Goal: Information Seeking & Learning: Learn about a topic

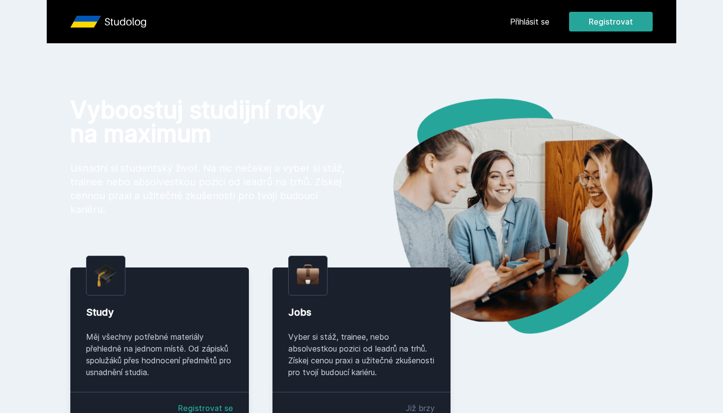
click at [531, 17] on link "Přihlásit se" at bounding box center [529, 22] width 39 height 12
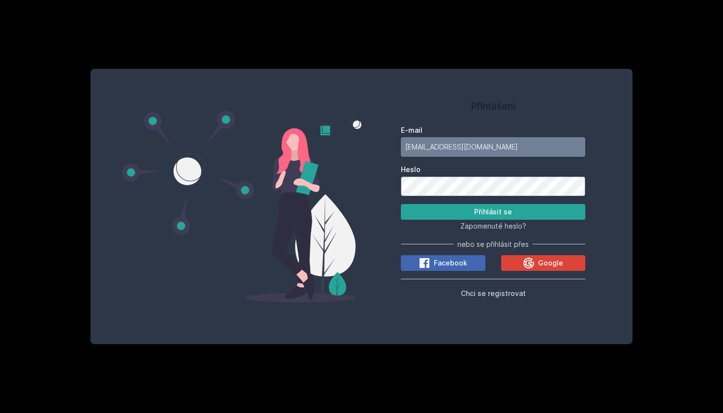
click at [493, 211] on button "Přihlásit se" at bounding box center [493, 212] width 184 height 16
click at [346, 190] on div "Přihlášení E-mail [EMAIL_ADDRESS][DOMAIN_NAME] Heslo Přihlásit se Zapomenuté he…" at bounding box center [361, 206] width 542 height 275
click at [493, 211] on button "Přihlásit se" at bounding box center [493, 212] width 184 height 16
click at [376, 187] on div "Přihlášení E-mail [EMAIL_ADDRESS][DOMAIN_NAME] Heslo Přihlásit se Zapomenuté he…" at bounding box center [492, 207] width 263 height 252
click at [493, 211] on button "Přihlásit se" at bounding box center [493, 212] width 184 height 16
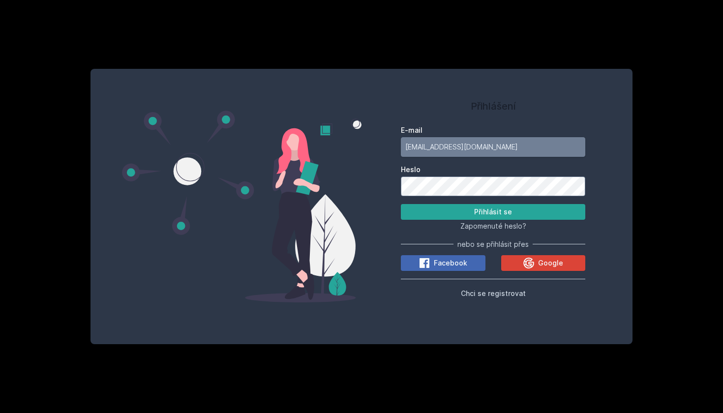
click at [480, 141] on input "[EMAIL_ADDRESS][DOMAIN_NAME]" at bounding box center [493, 147] width 184 height 20
drag, startPoint x: 502, startPoint y: 151, endPoint x: 351, endPoint y: 159, distance: 150.7
click at [351, 159] on div "Přihlášení E-mail tadasharsen@gmail.com Heslo Přihlásit se Zapomenuté heslo? ne…" at bounding box center [361, 206] width 542 height 275
drag, startPoint x: 469, startPoint y: 156, endPoint x: 492, endPoint y: 151, distance: 23.5
click at [492, 151] on input "[EMAIL_ADDRESS][DOMAIN_NAME]" at bounding box center [493, 147] width 184 height 20
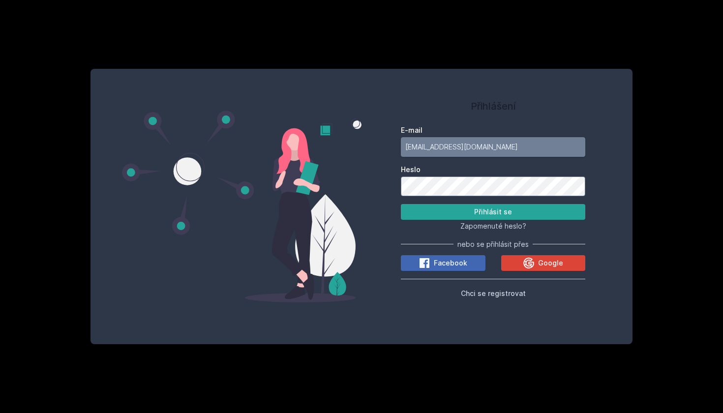
drag, startPoint x: 492, startPoint y: 151, endPoint x: 371, endPoint y: 151, distance: 121.0
click at [371, 151] on div "Přihlášení E-mail tadasharsen@gmail.com Heslo Přihlásit se Zapomenuté heslo? ne…" at bounding box center [492, 207] width 263 height 252
type input "[EMAIL_ADDRESS][DOMAIN_NAME]"
click at [493, 211] on button "Přihlásit se" at bounding box center [493, 212] width 184 height 16
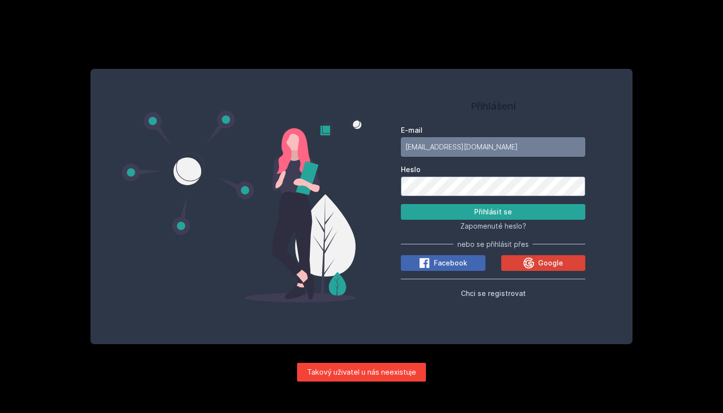
drag, startPoint x: 483, startPoint y: 150, endPoint x: 383, endPoint y: 150, distance: 100.3
click at [383, 150] on div "Přihlášení E-mail tada00@vse.cz Heslo Přihlásit se Zapomenuté heslo? nebo se př…" at bounding box center [492, 207] width 263 height 252
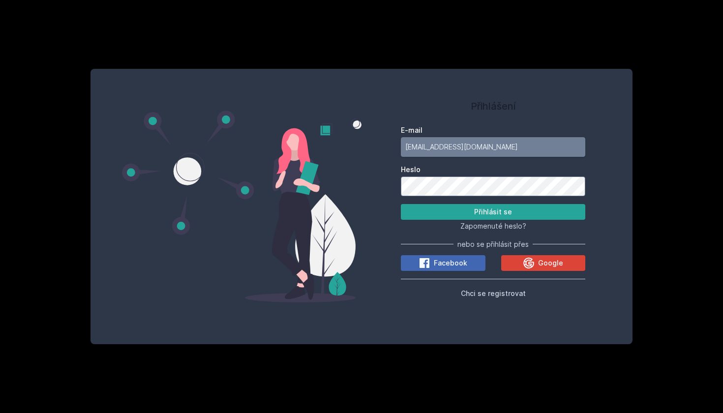
type input "[EMAIL_ADDRESS][DOMAIN_NAME]"
click at [387, 185] on div "Přihlášení E-mail tadasharsen@gmail.com Heslo Přihlásit se Zapomenuté heslo? ne…" at bounding box center [492, 207] width 263 height 252
click at [493, 211] on button "Přihlásit se" at bounding box center [493, 212] width 184 height 16
click at [501, 227] on span "Zapomenuté heslo?" at bounding box center [493, 226] width 66 height 8
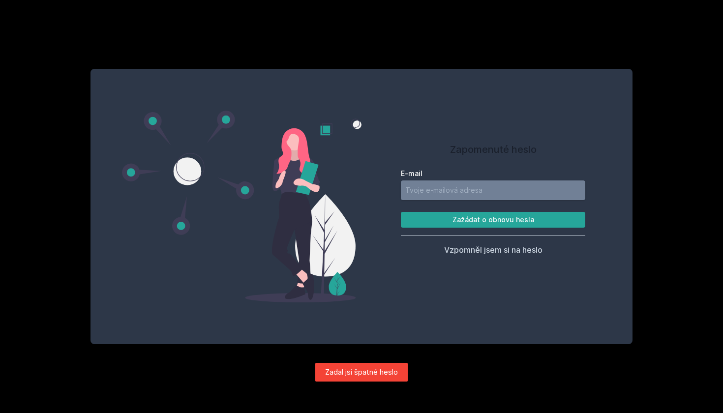
click at [441, 192] on input "E-mail" at bounding box center [493, 190] width 184 height 20
type input "[EMAIL_ADDRESS][DOMAIN_NAME]"
click at [493, 219] on button "Zažádat o obnovu hesla" at bounding box center [493, 220] width 184 height 16
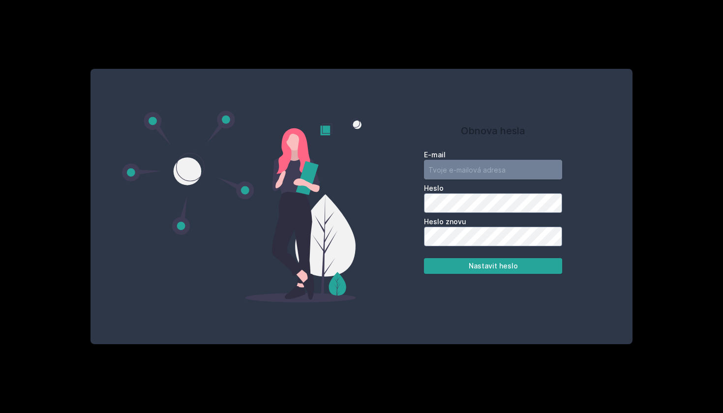
click at [465, 174] on input "email" at bounding box center [493, 170] width 138 height 20
type input "[EMAIL_ADDRESS][DOMAIN_NAME]"
click at [493, 266] on button "Nastavit heslo" at bounding box center [493, 266] width 138 height 16
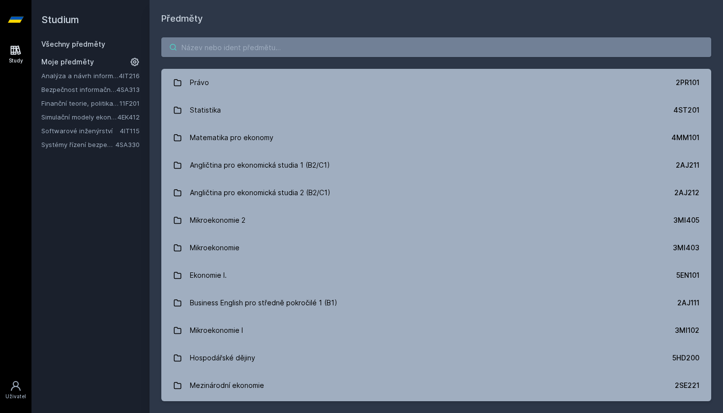
click at [193, 50] on input "search" at bounding box center [436, 47] width 550 height 20
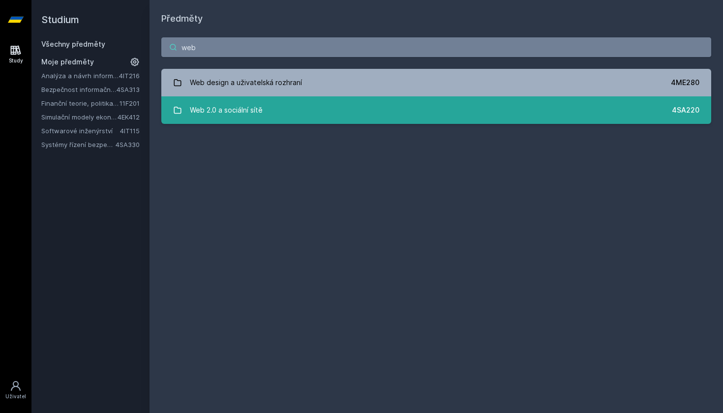
type input "web"
click at [274, 112] on link "Web 2.0 a sociální sítě 4SA220" at bounding box center [436, 110] width 550 height 28
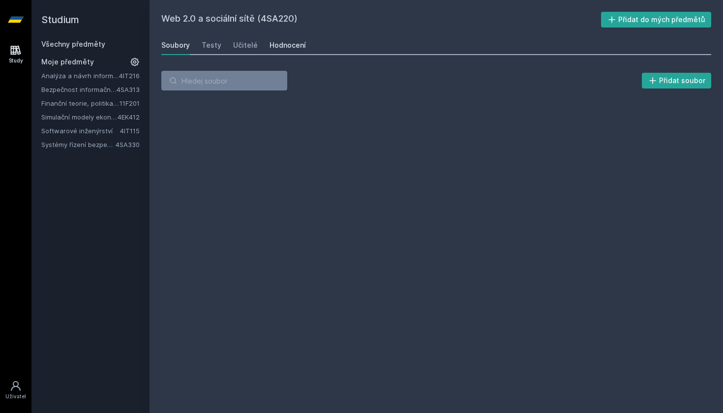
click at [276, 46] on div "Hodnocení" at bounding box center [287, 45] width 36 height 10
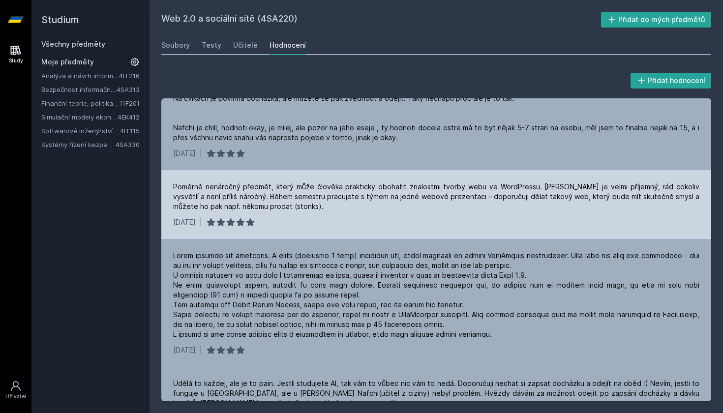
scroll to position [49, 0]
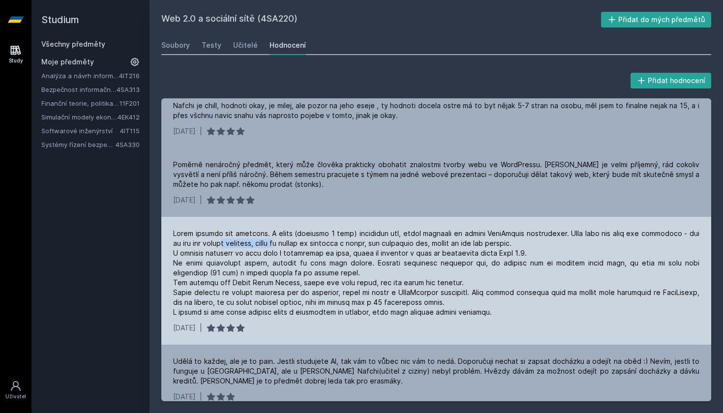
drag, startPoint x: 246, startPoint y: 247, endPoint x: 304, endPoint y: 247, distance: 58.0
click at [303, 246] on div at bounding box center [436, 273] width 526 height 89
click at [304, 247] on div at bounding box center [436, 273] width 526 height 89
drag, startPoint x: 317, startPoint y: 251, endPoint x: 419, endPoint y: 239, distance: 103.0
click at [419, 239] on div at bounding box center [436, 273] width 526 height 89
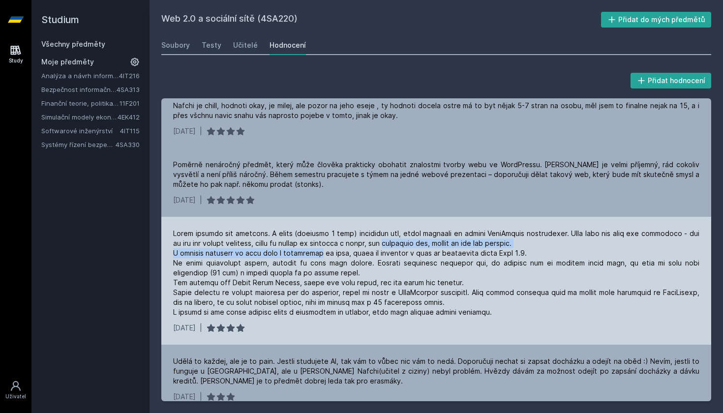
click at [419, 239] on div at bounding box center [436, 273] width 526 height 89
drag, startPoint x: 440, startPoint y: 244, endPoint x: 473, endPoint y: 244, distance: 32.9
click at [473, 244] on div at bounding box center [436, 273] width 526 height 89
click at [468, 244] on div at bounding box center [436, 273] width 526 height 89
drag, startPoint x: 229, startPoint y: 256, endPoint x: 300, endPoint y: 255, distance: 71.3
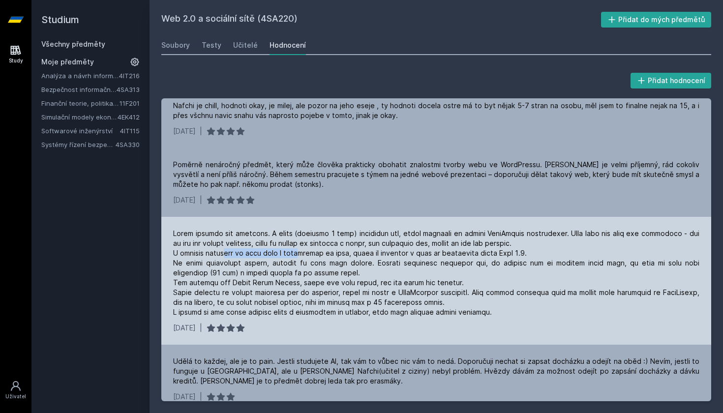
click at [300, 255] on div at bounding box center [436, 273] width 526 height 89
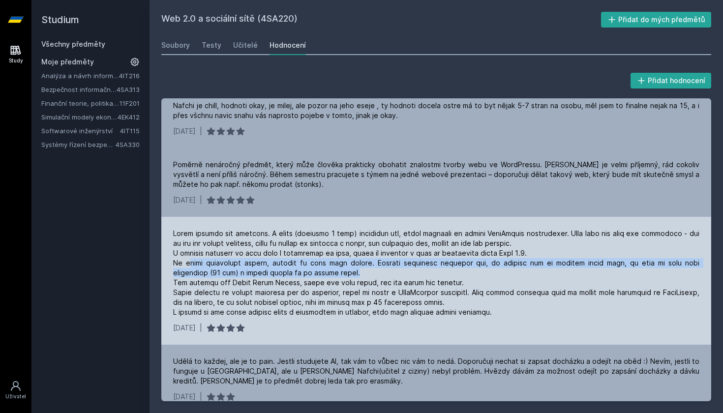
drag, startPoint x: 189, startPoint y: 267, endPoint x: 339, endPoint y: 273, distance: 150.1
click at [339, 273] on div at bounding box center [436, 273] width 526 height 89
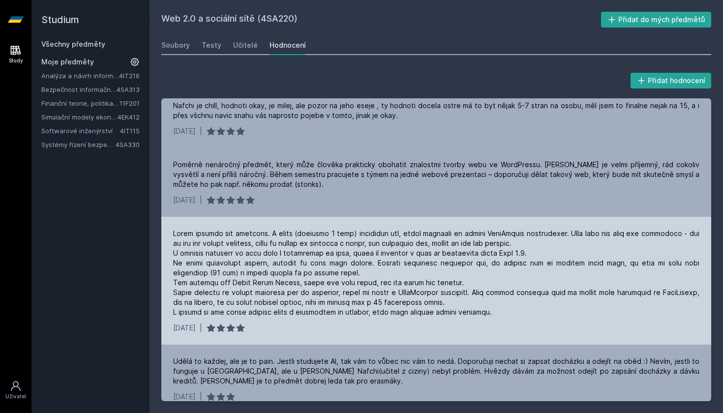
click at [423, 256] on div at bounding box center [436, 273] width 526 height 89
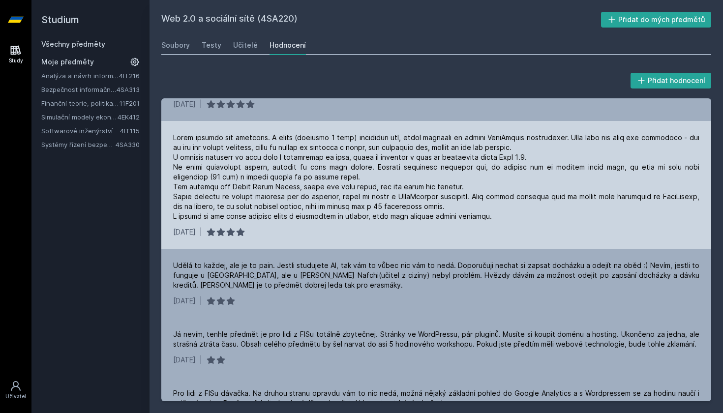
scroll to position [149, 0]
